Goal: Task Accomplishment & Management: Manage account settings

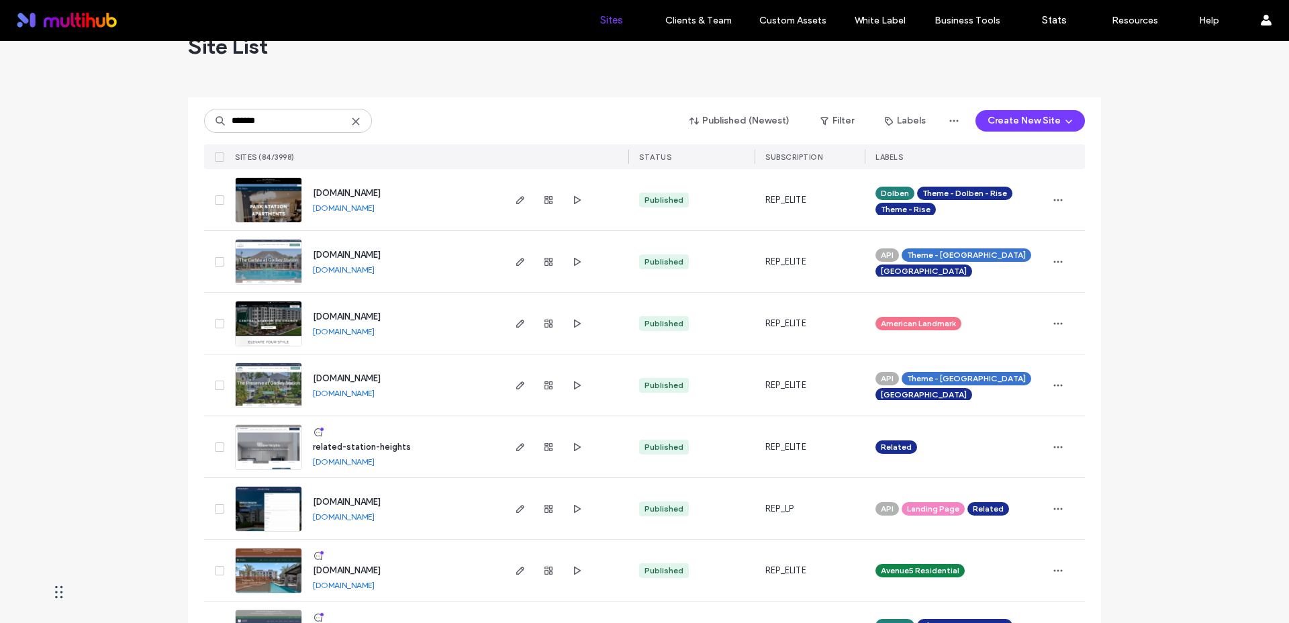
scroll to position [37, 0]
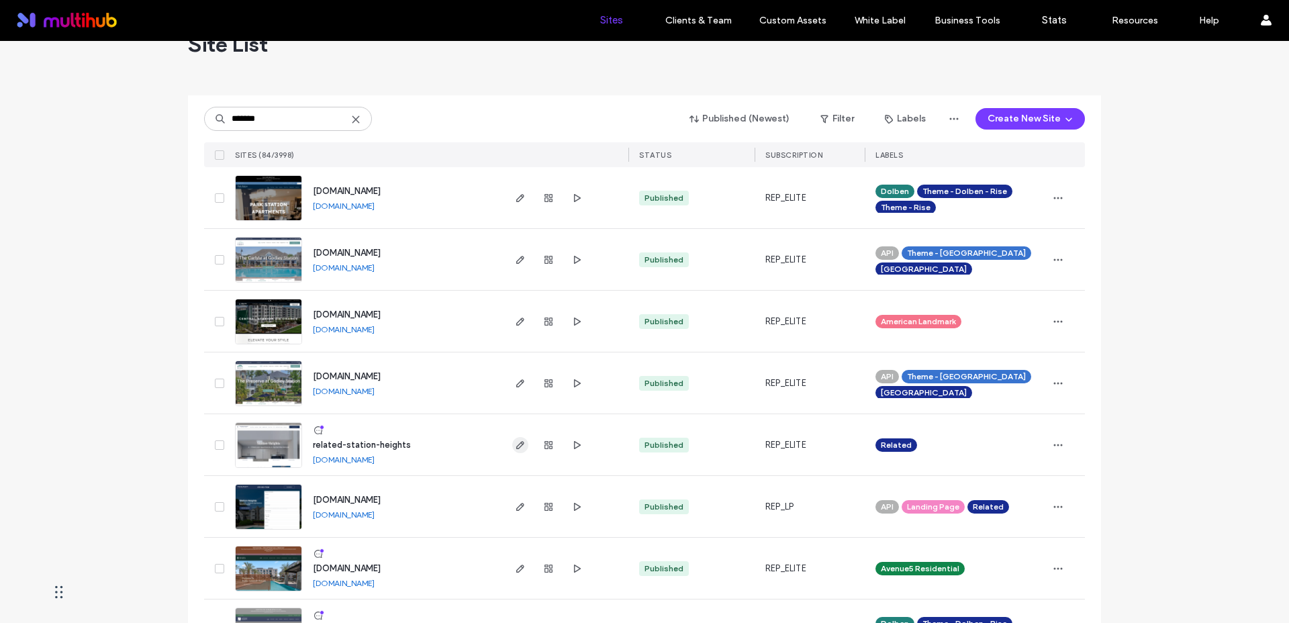
type input "*******"
click at [516, 448] on icon "button" at bounding box center [520, 445] width 11 height 11
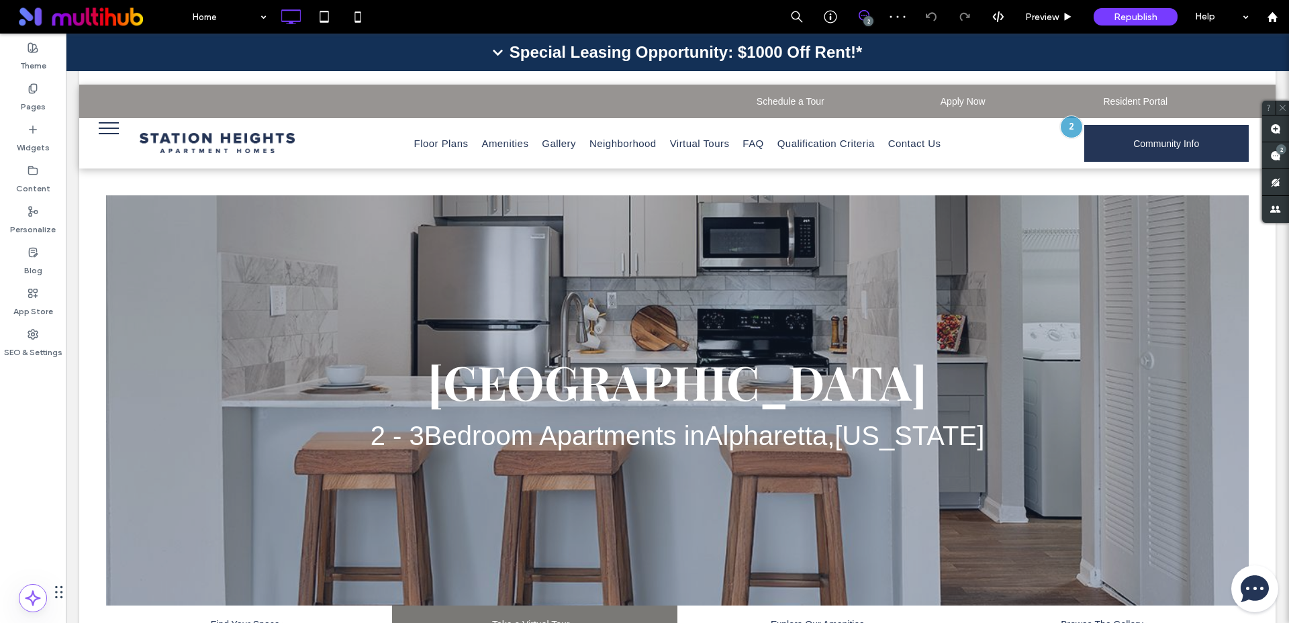
click at [1064, 126] on div at bounding box center [1071, 126] width 23 height 23
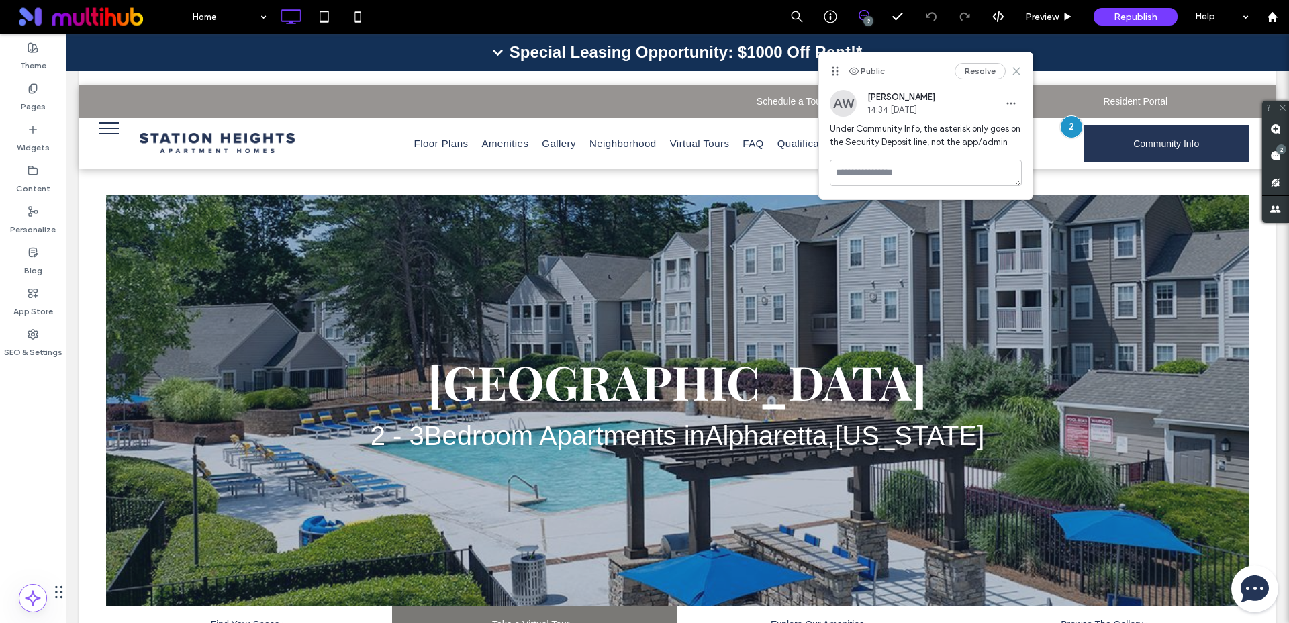
click at [1013, 70] on icon at bounding box center [1016, 71] width 11 height 11
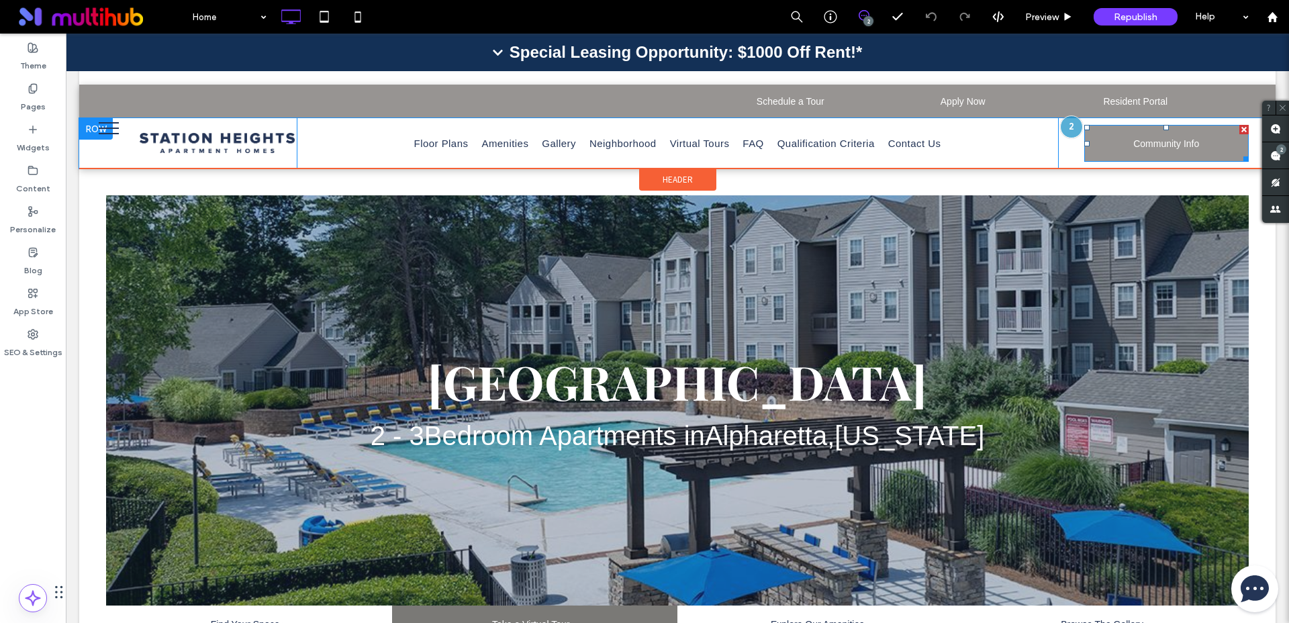
click at [1122, 148] on link "Community Info" at bounding box center [1166, 143] width 165 height 37
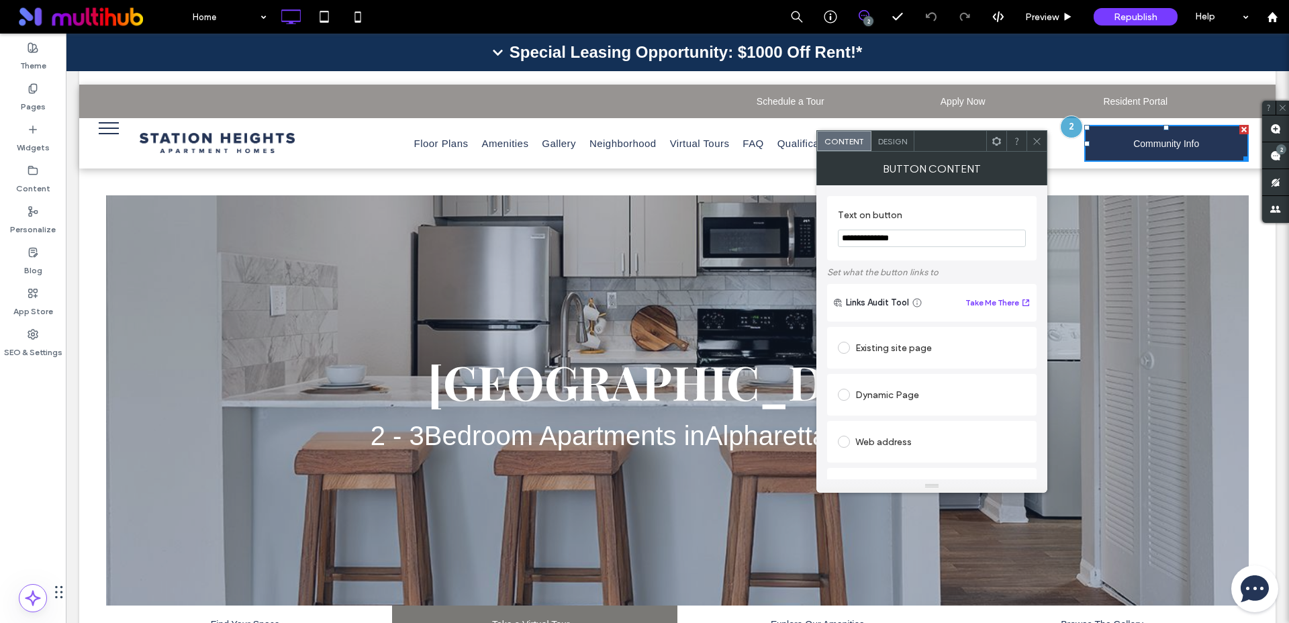
click at [1042, 141] on div at bounding box center [1037, 141] width 20 height 20
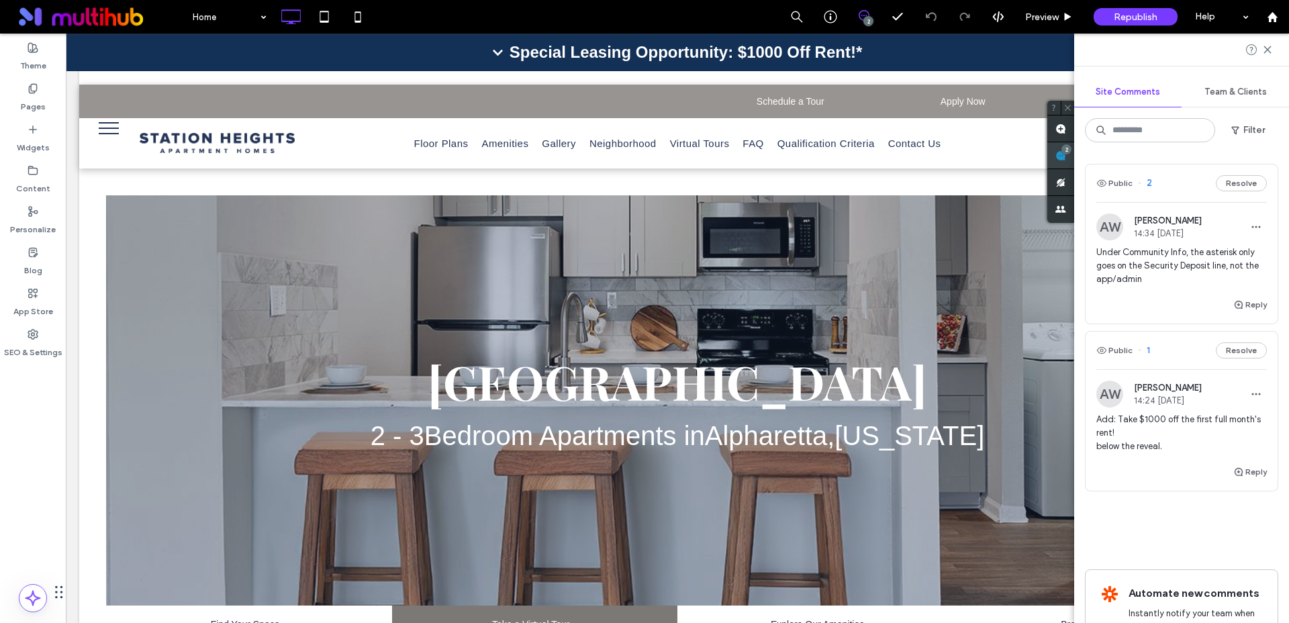
click at [1277, 153] on div "Site Comments Team & Clients Filter Public 2 Resolve AW Alicia Worrell 14:34 Oc…" at bounding box center [1181, 329] width 215 height 590
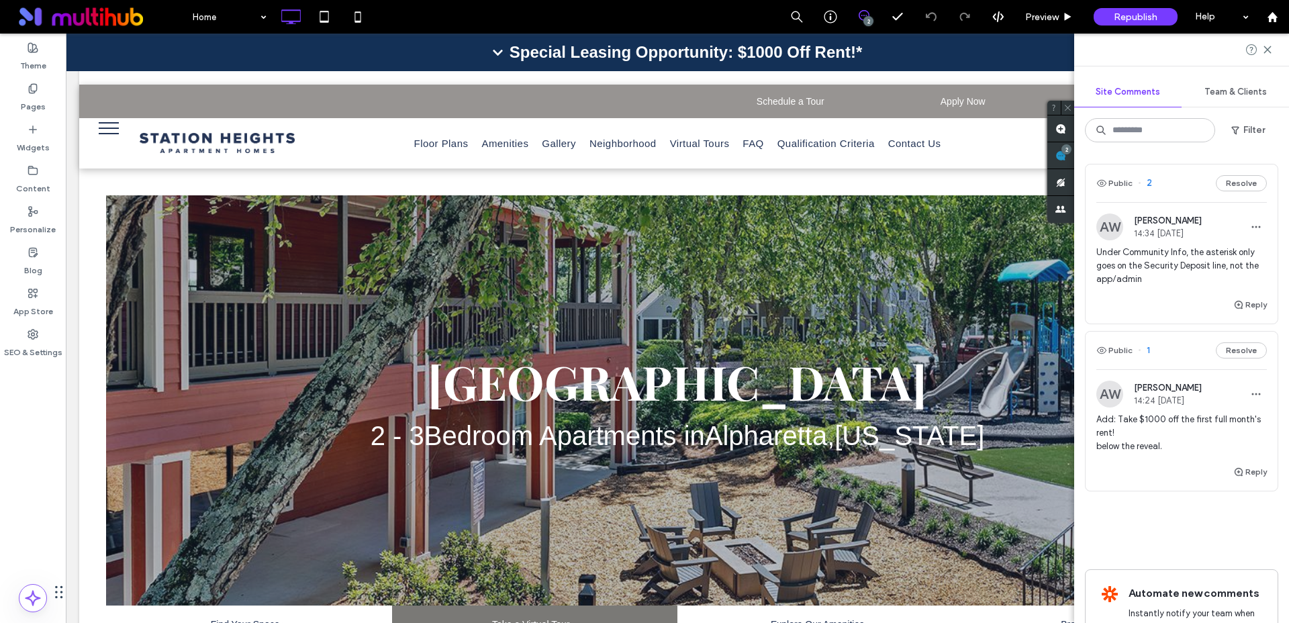
click at [1183, 428] on span "Add: Take $1000 off the first full month's rent! below the reveal." at bounding box center [1182, 433] width 171 height 40
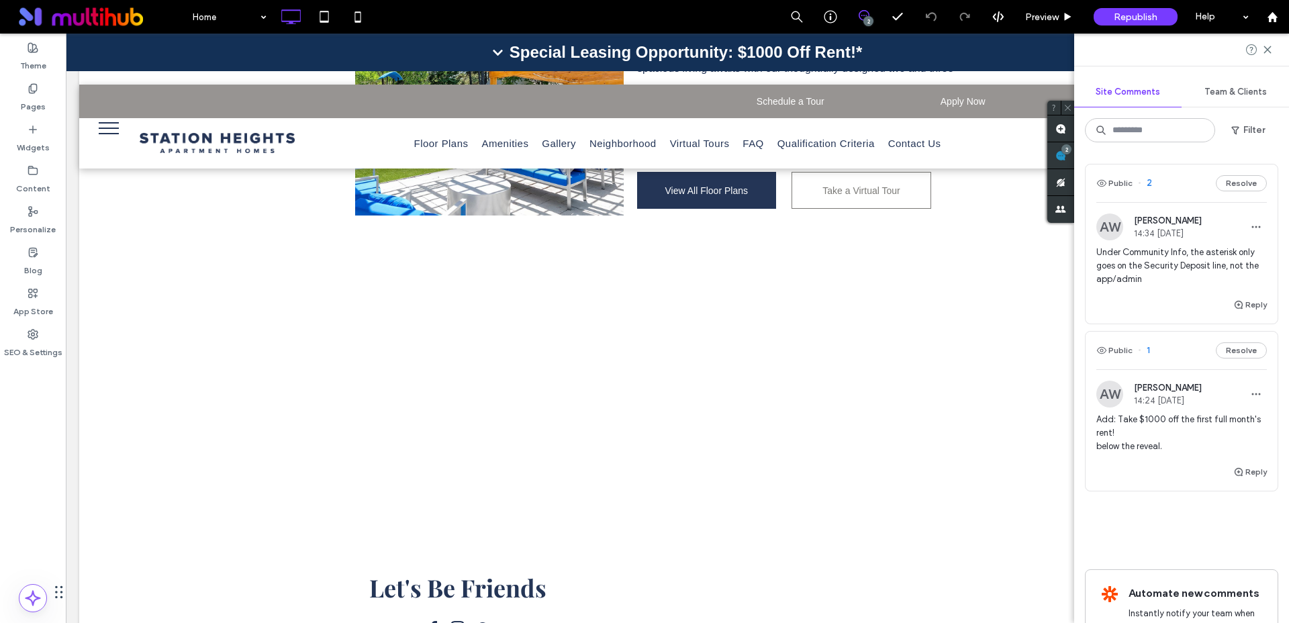
scroll to position [1912, 0]
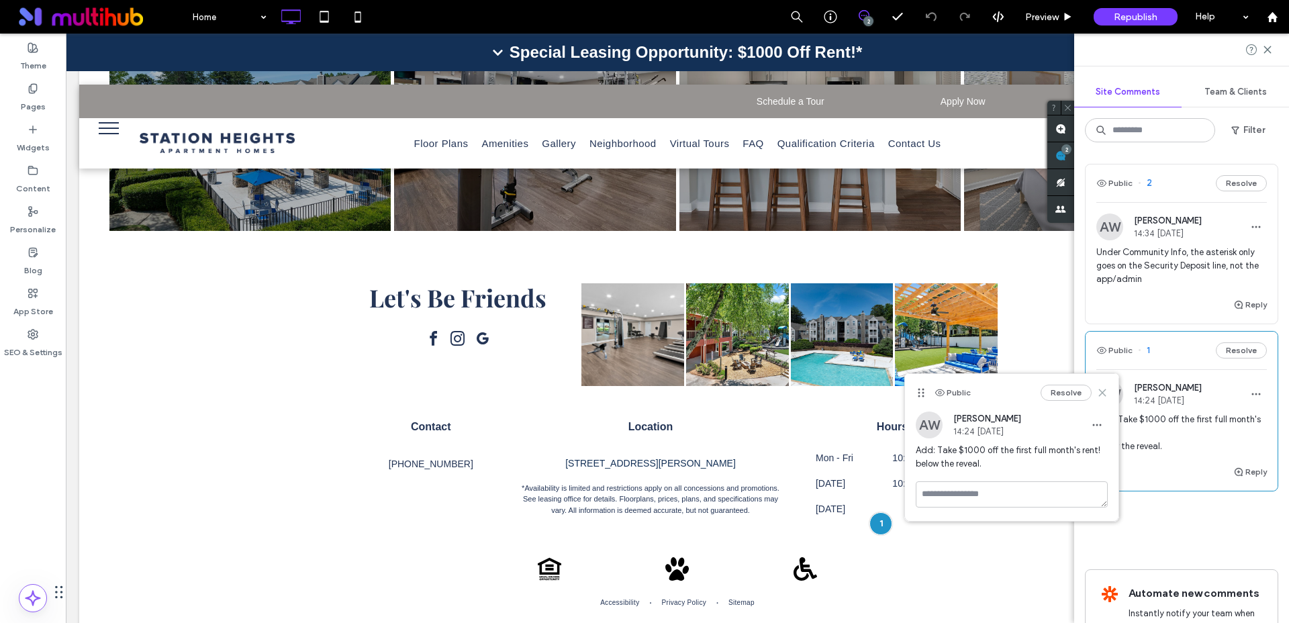
click at [1103, 391] on icon at bounding box center [1102, 392] width 11 height 11
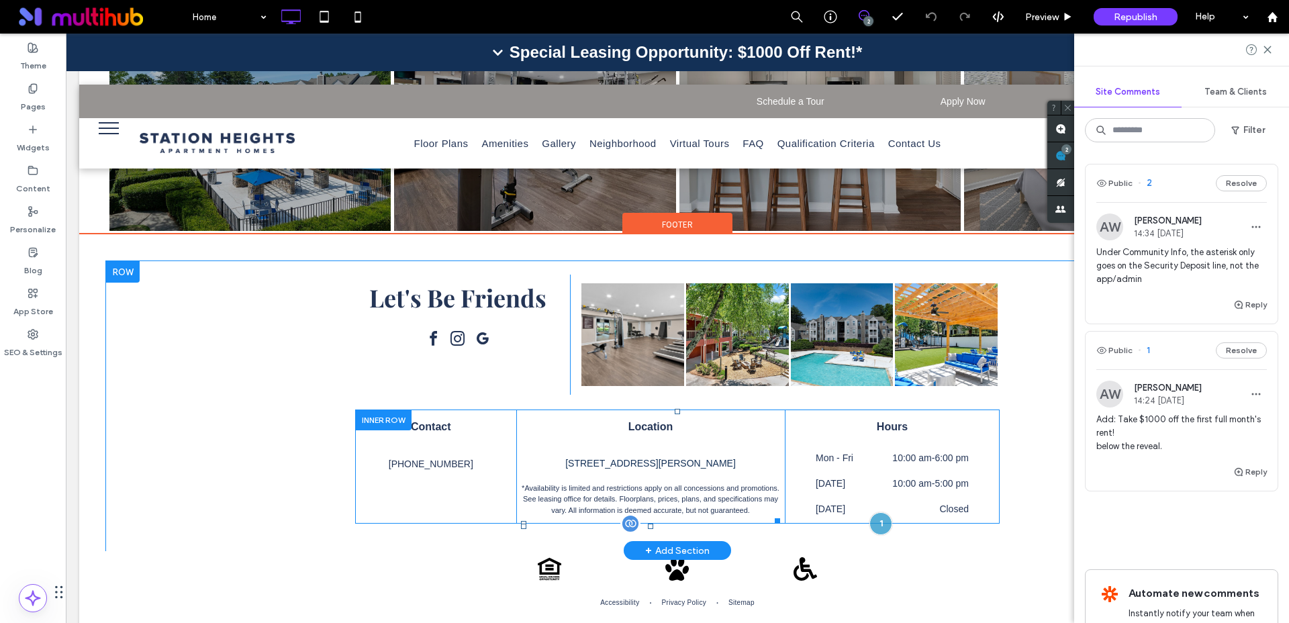
click at [518, 62] on div "Special Leasing Opportunity: $1000 Off Rent!*" at bounding box center [677, 53] width 1223 height 38
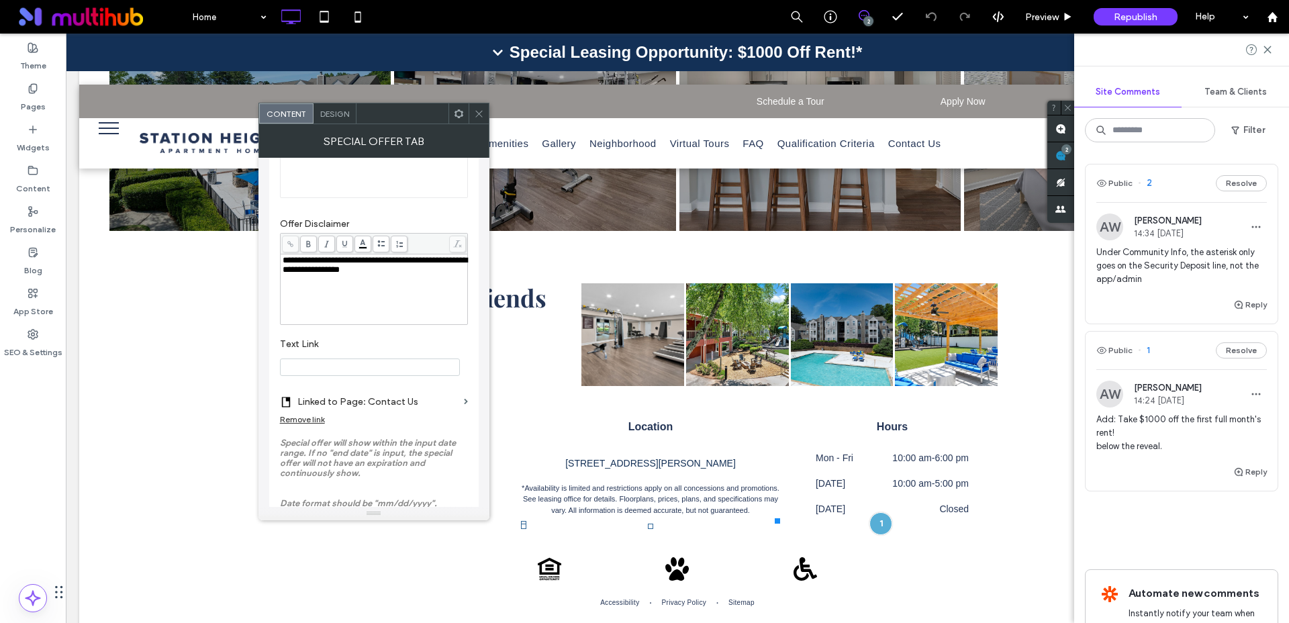
scroll to position [0, 0]
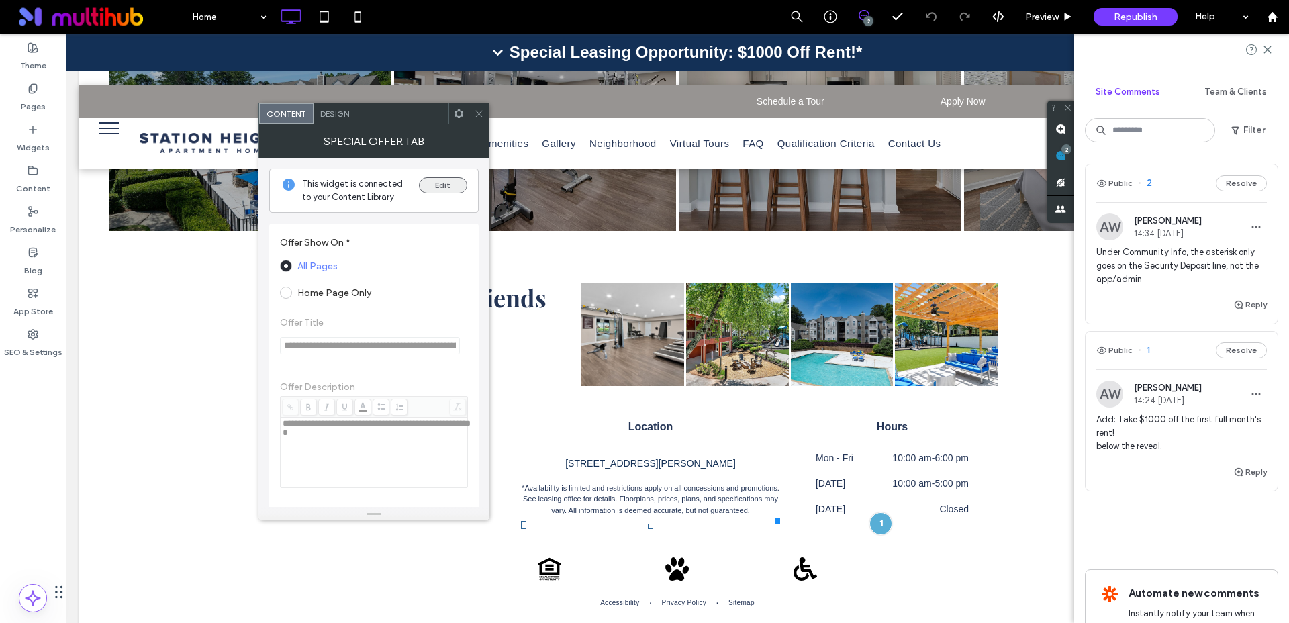
click at [444, 186] on button "Edit" at bounding box center [443, 185] width 48 height 16
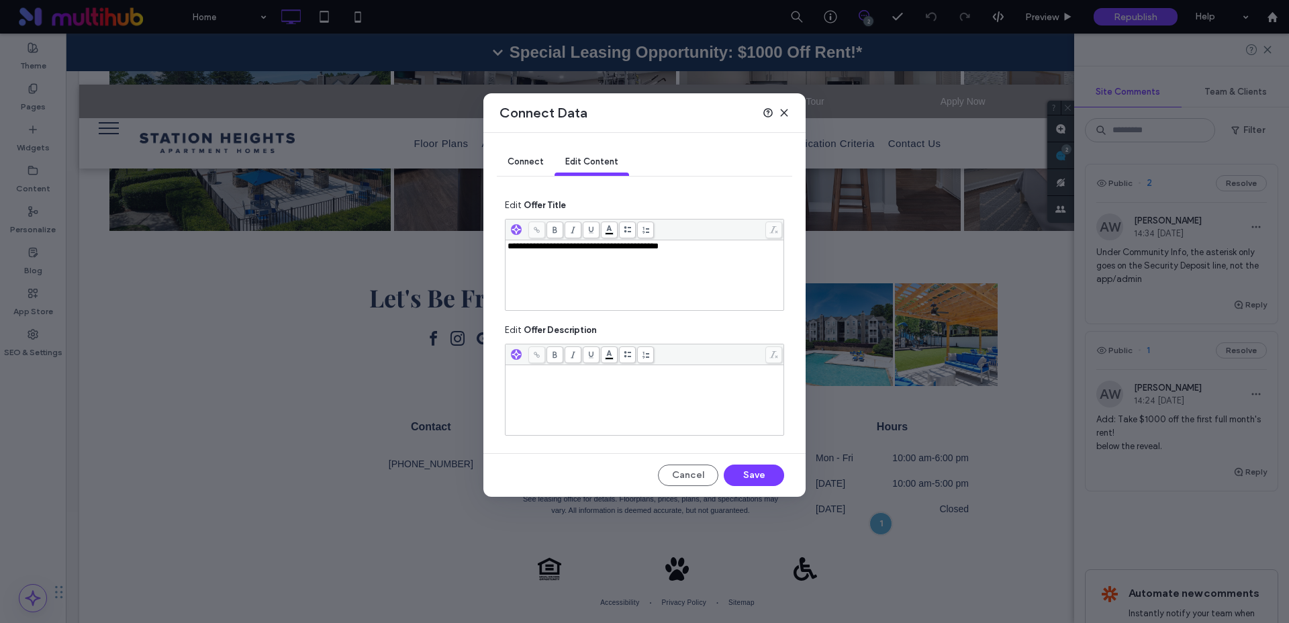
click at [941, 283] on div "**********" at bounding box center [644, 311] width 1289 height 623
click at [788, 113] on icon at bounding box center [784, 112] width 11 height 11
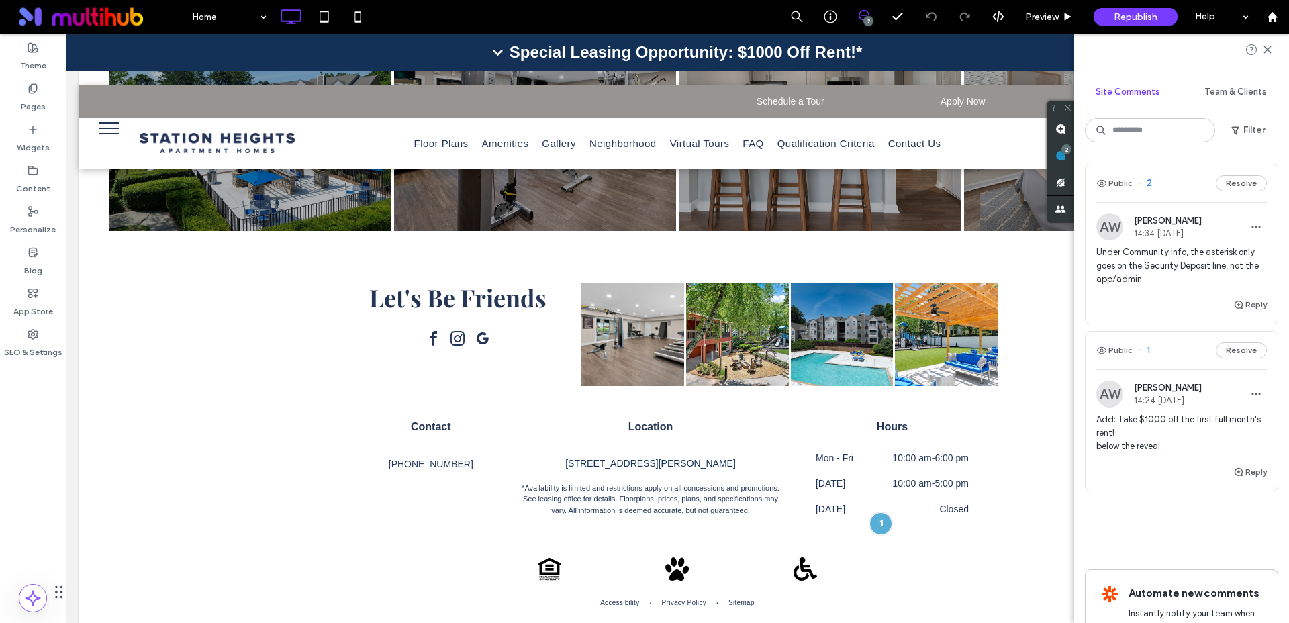
click at [1127, 431] on span "Add: Take $1000 off the first full month's rent! below the reveal." at bounding box center [1182, 433] width 171 height 40
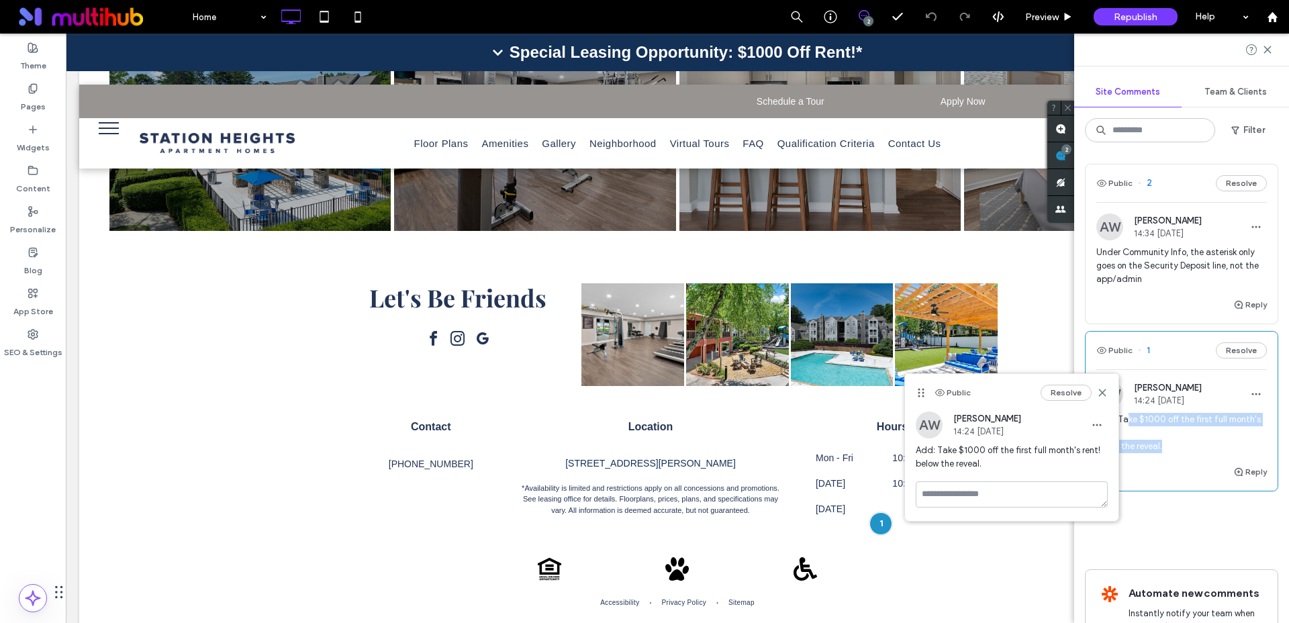
drag, startPoint x: 1172, startPoint y: 445, endPoint x: 1127, endPoint y: 420, distance: 50.8
click at [1127, 420] on span "Add: Take $1000 off the first full month's rent! below the reveal." at bounding box center [1182, 433] width 171 height 40
click at [1156, 432] on span "Add: Take $1000 off the first full month's rent! below the reveal." at bounding box center [1182, 433] width 171 height 40
drag, startPoint x: 976, startPoint y: 461, endPoint x: 938, endPoint y: 454, distance: 39.0
click at [938, 454] on span "Add: Take $1000 off the first full month's rent! below the reveal." at bounding box center [1012, 457] width 192 height 27
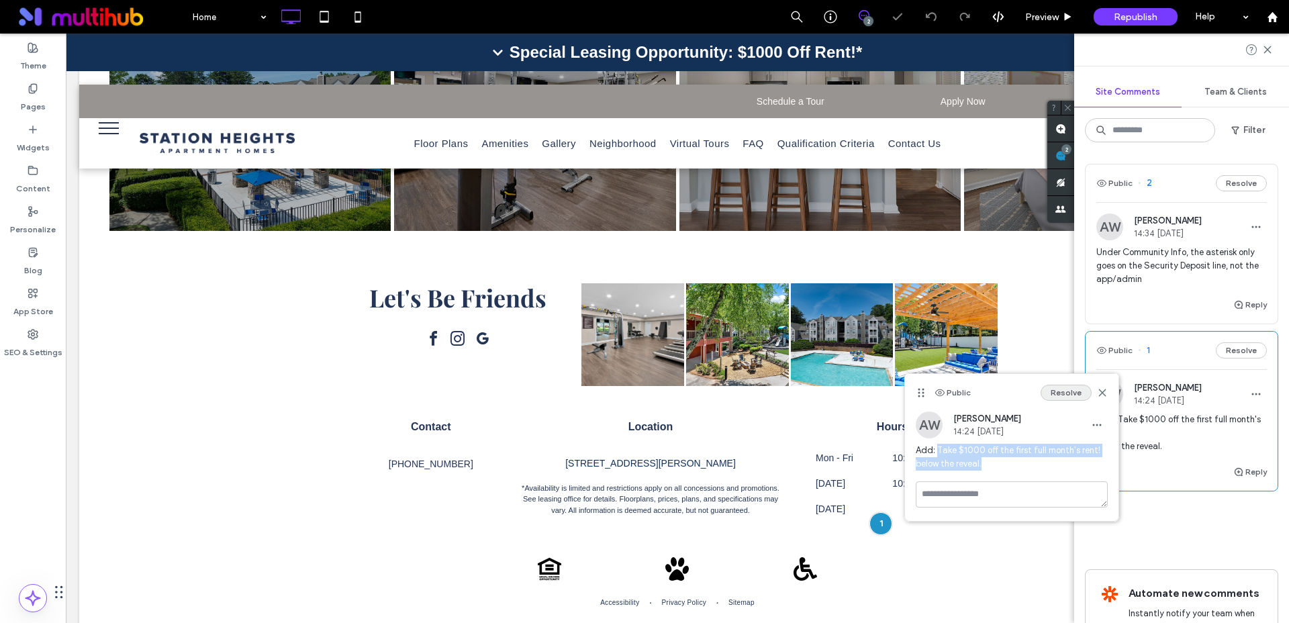
click at [1066, 394] on button "Resolve" at bounding box center [1066, 393] width 51 height 16
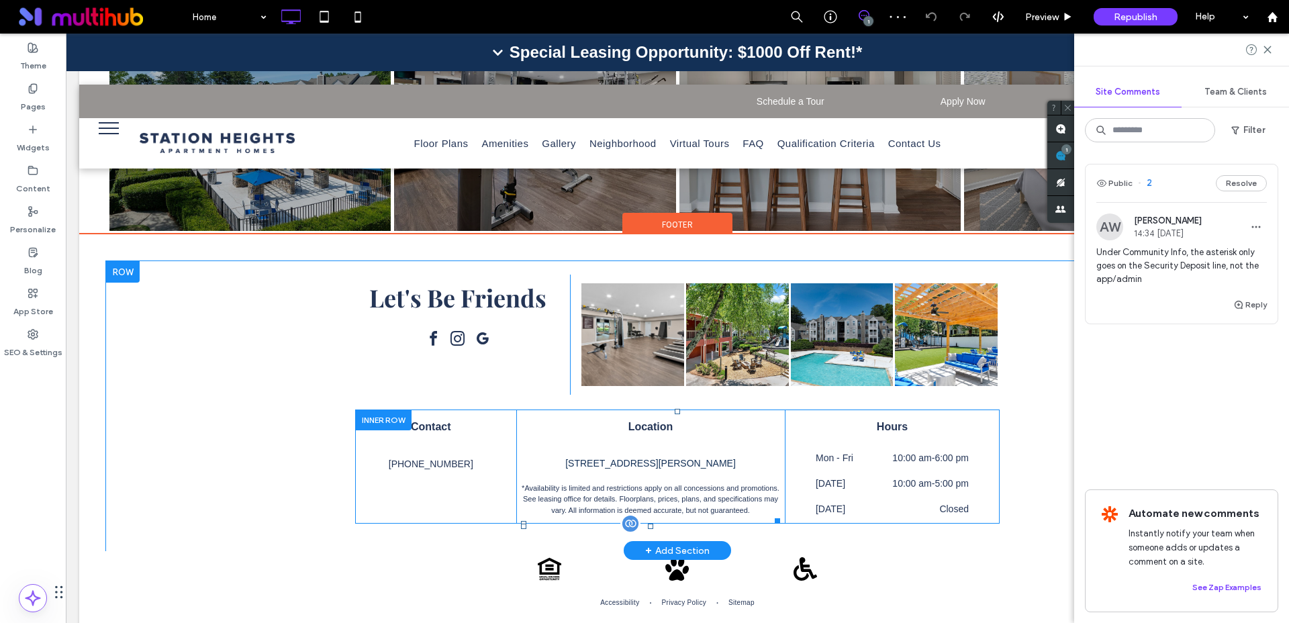
click at [655, 53] on p "Special Leasing Opportunity: $1000 Off Rent!*" at bounding box center [686, 52] width 353 height 16
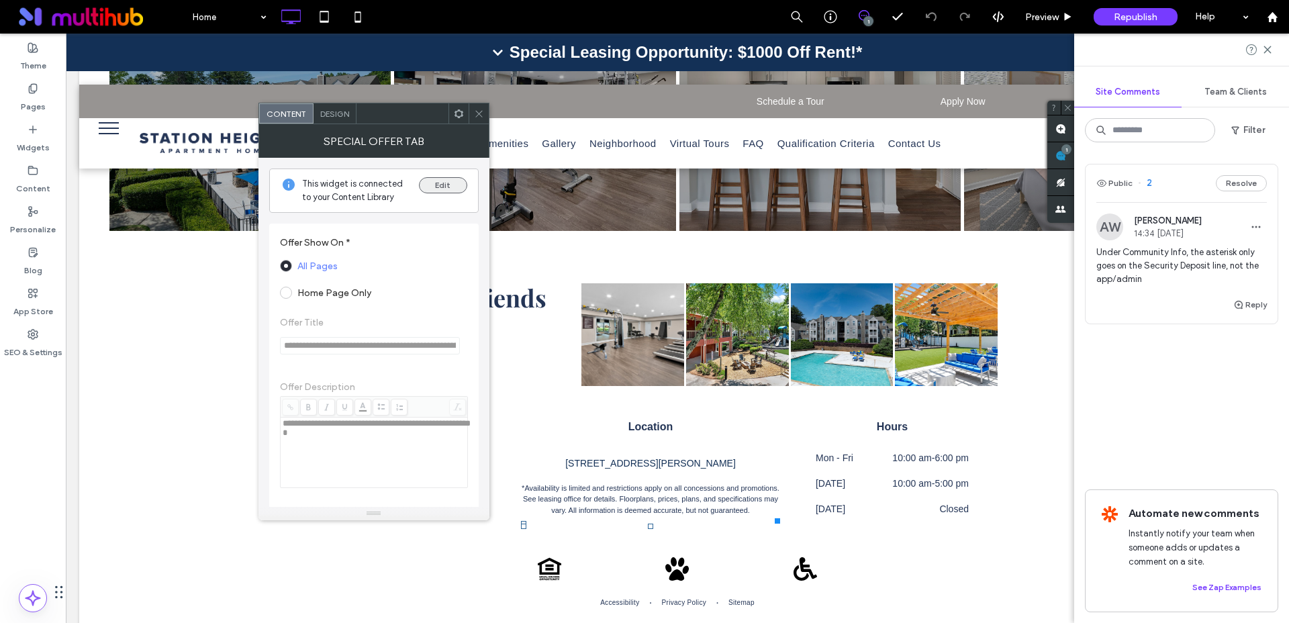
click at [447, 183] on button "Edit" at bounding box center [443, 185] width 48 height 16
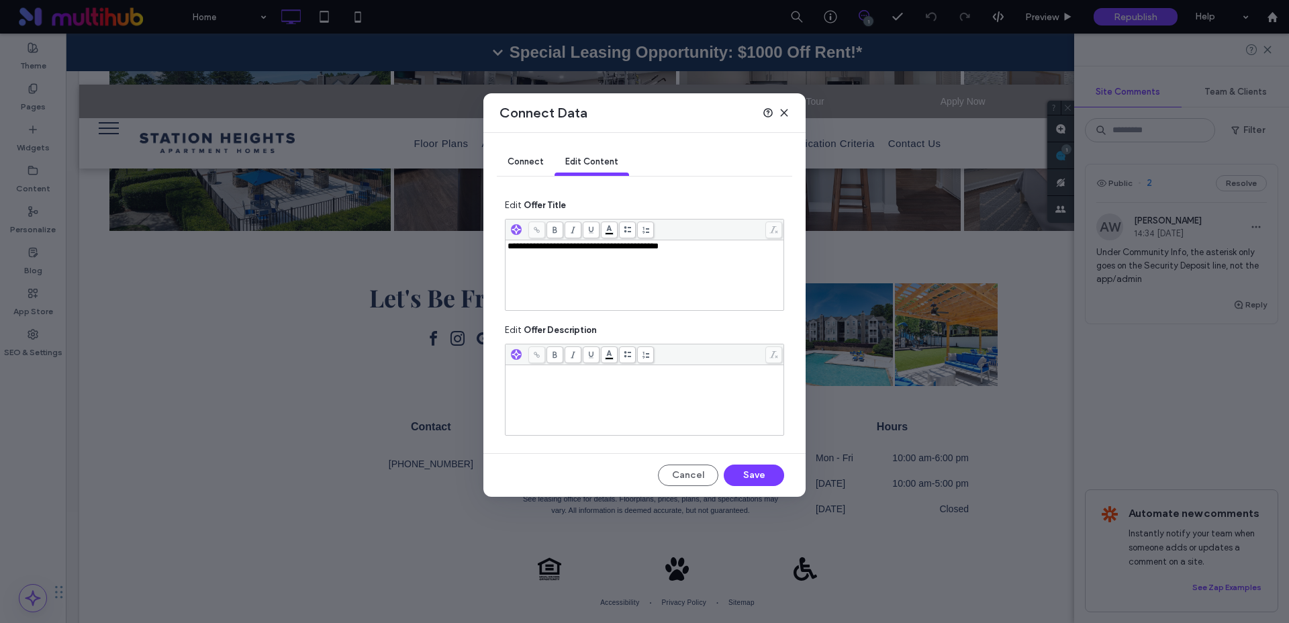
click at [639, 372] on div "Rich Text Editor" at bounding box center [645, 371] width 275 height 9
click at [747, 473] on button "Save" at bounding box center [754, 475] width 60 height 21
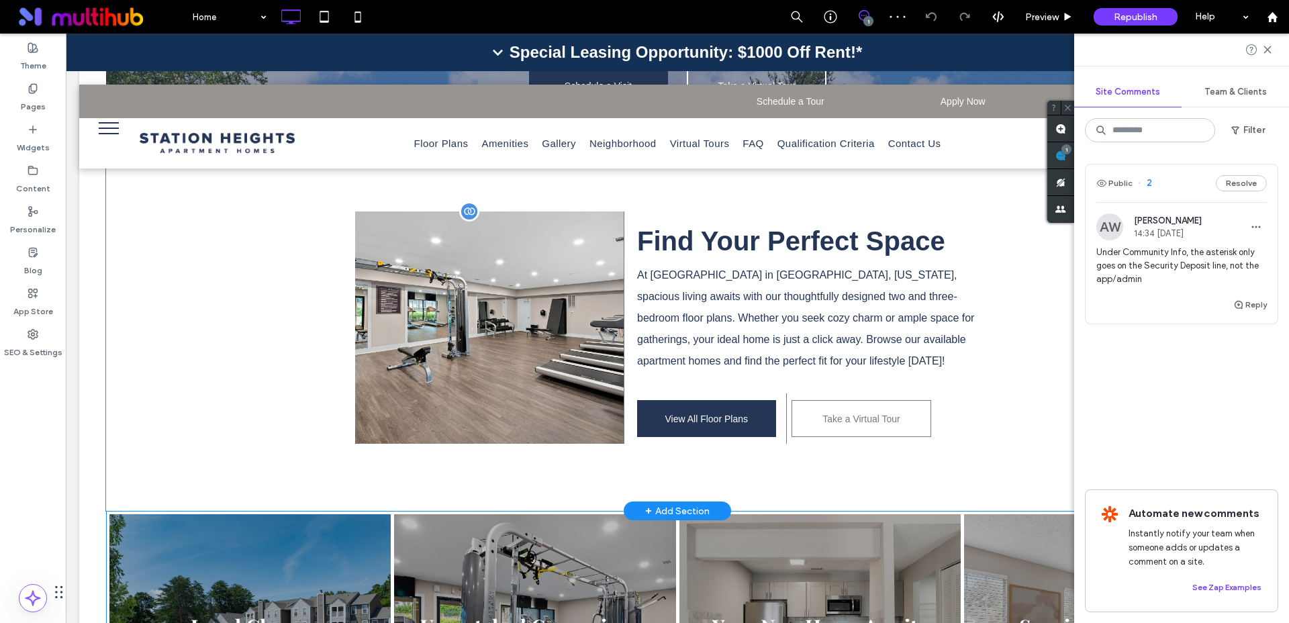
scroll to position [1912, 0]
